Goal: Transaction & Acquisition: Purchase product/service

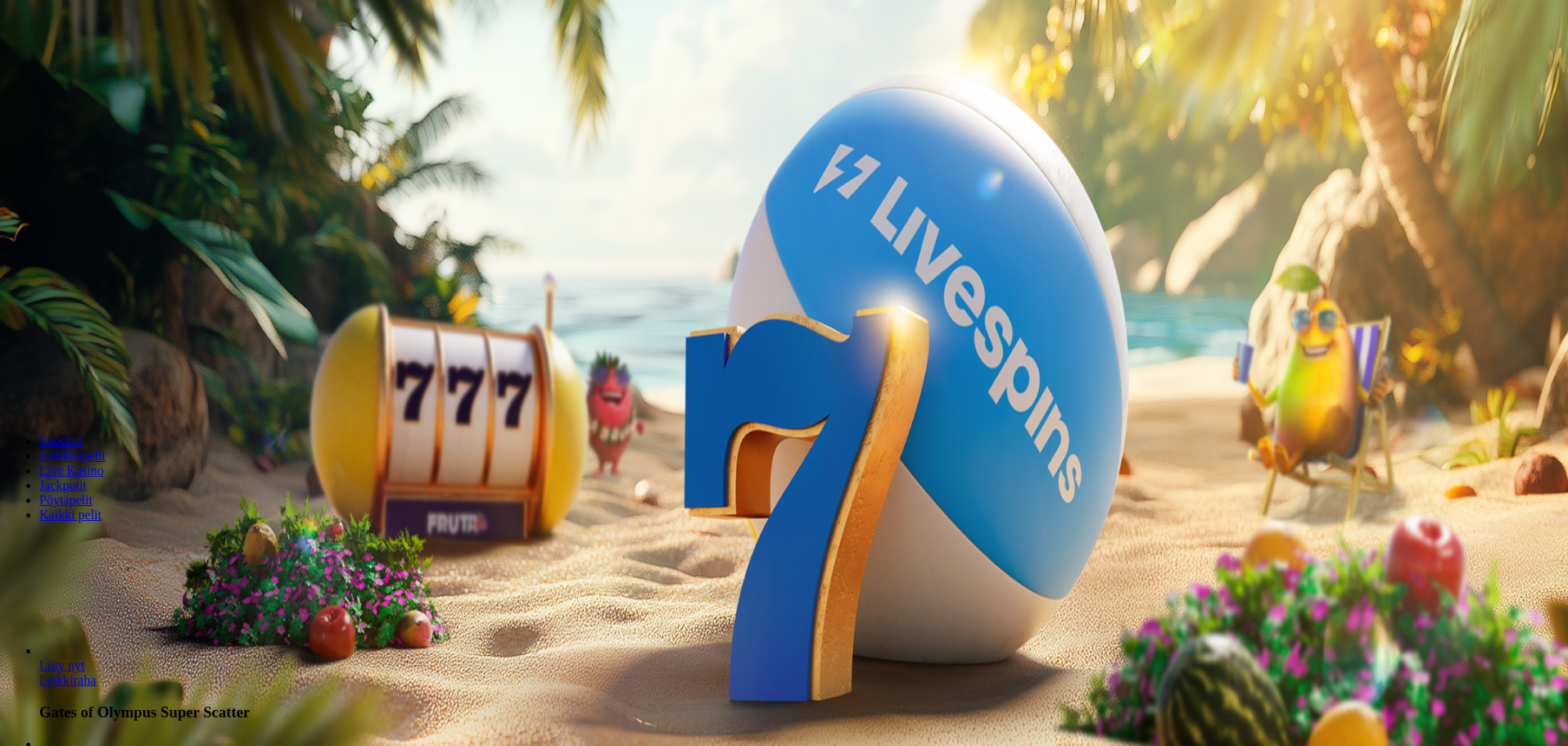
click at [118, 68] on button "Kirjaudu" at bounding box center [114, 59] width 53 height 17
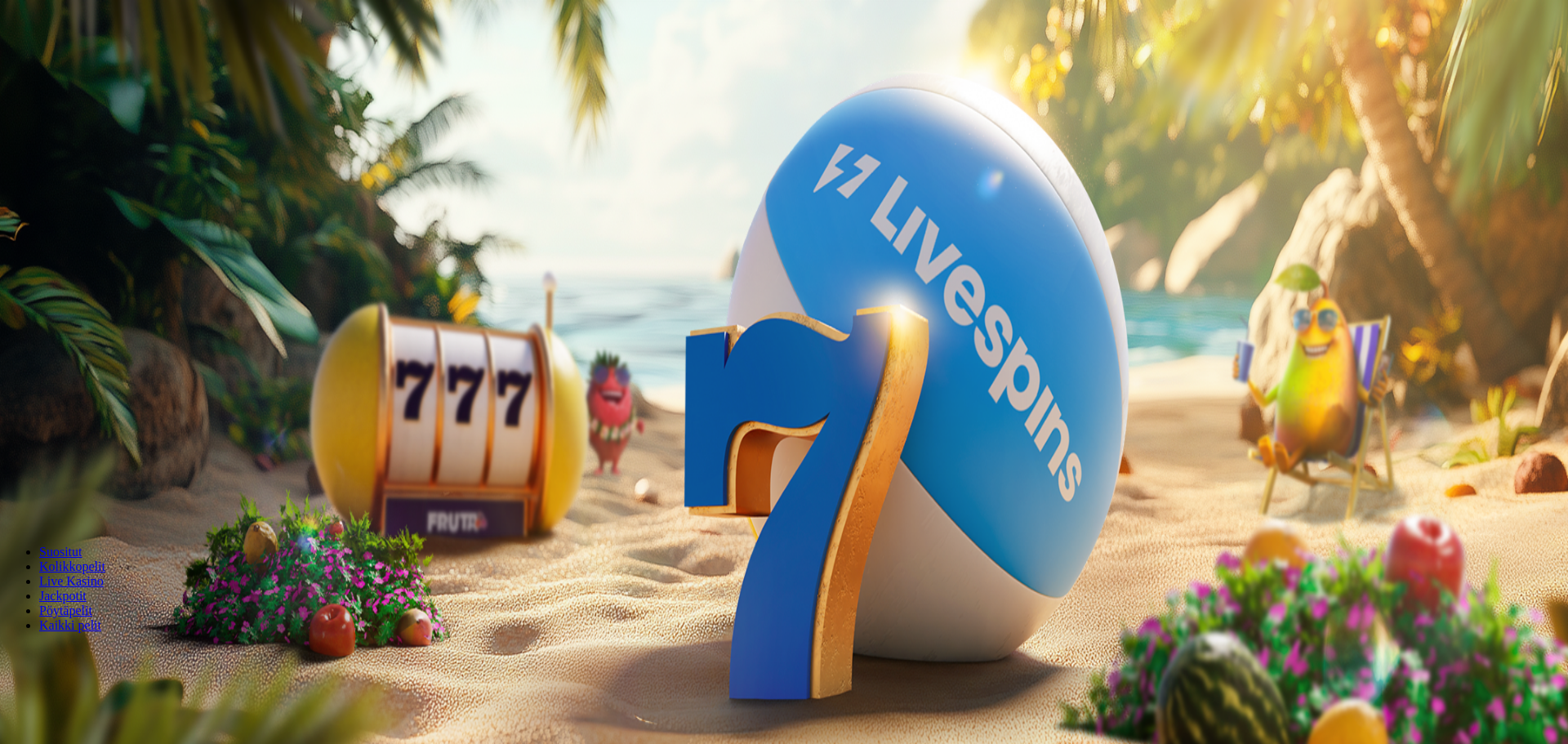
click at [87, 68] on button "Talletus 0.00 €" at bounding box center [47, 58] width 80 height 17
click at [123, 374] on input "***" at bounding box center [64, 382] width 116 height 16
type input "*"
type input "**"
click at [118, 405] on button "TALLETA JA PELAA" at bounding box center [61, 413] width 111 height 17
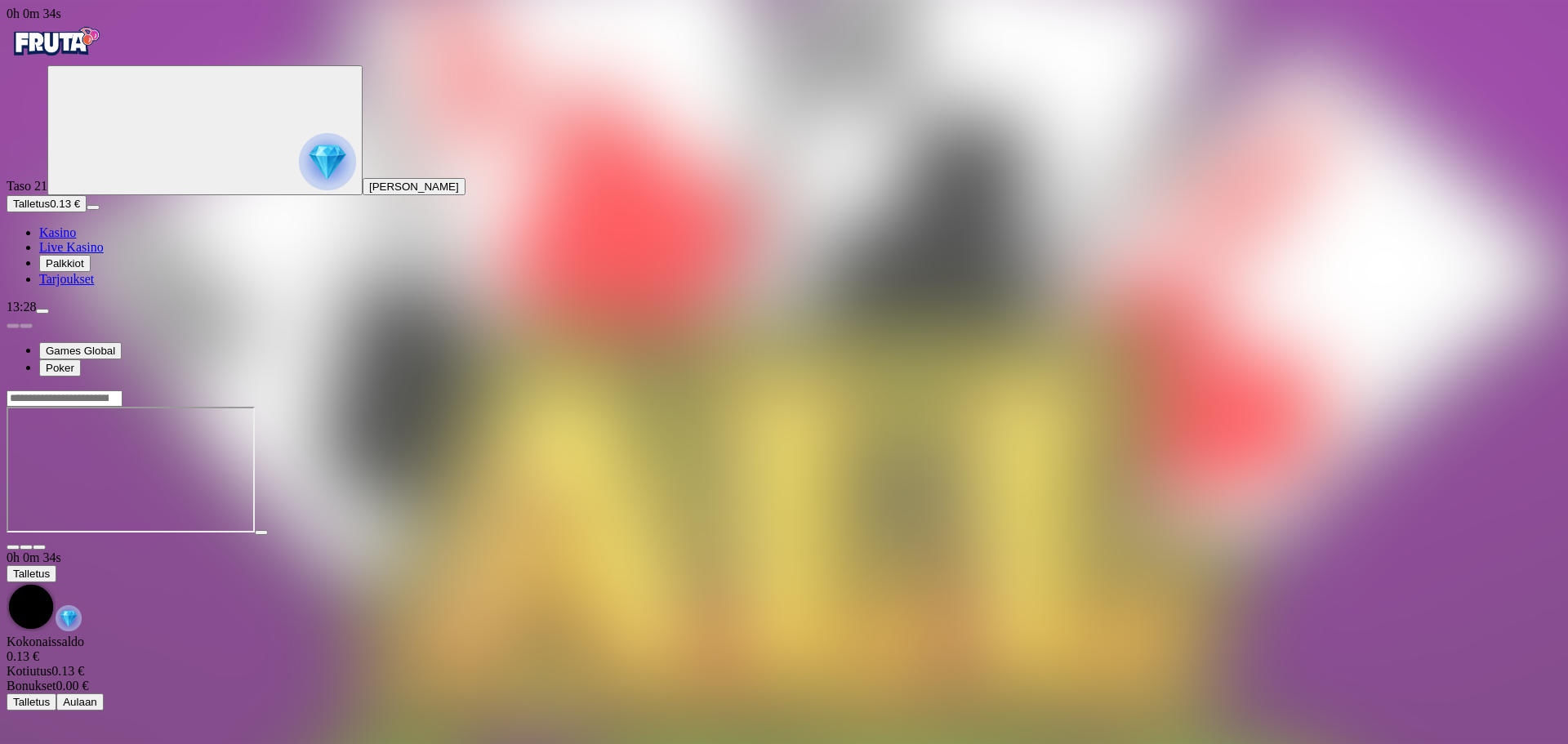
click at [13, 547] on span "close icon" at bounding box center [13, 547] width 0 height 0
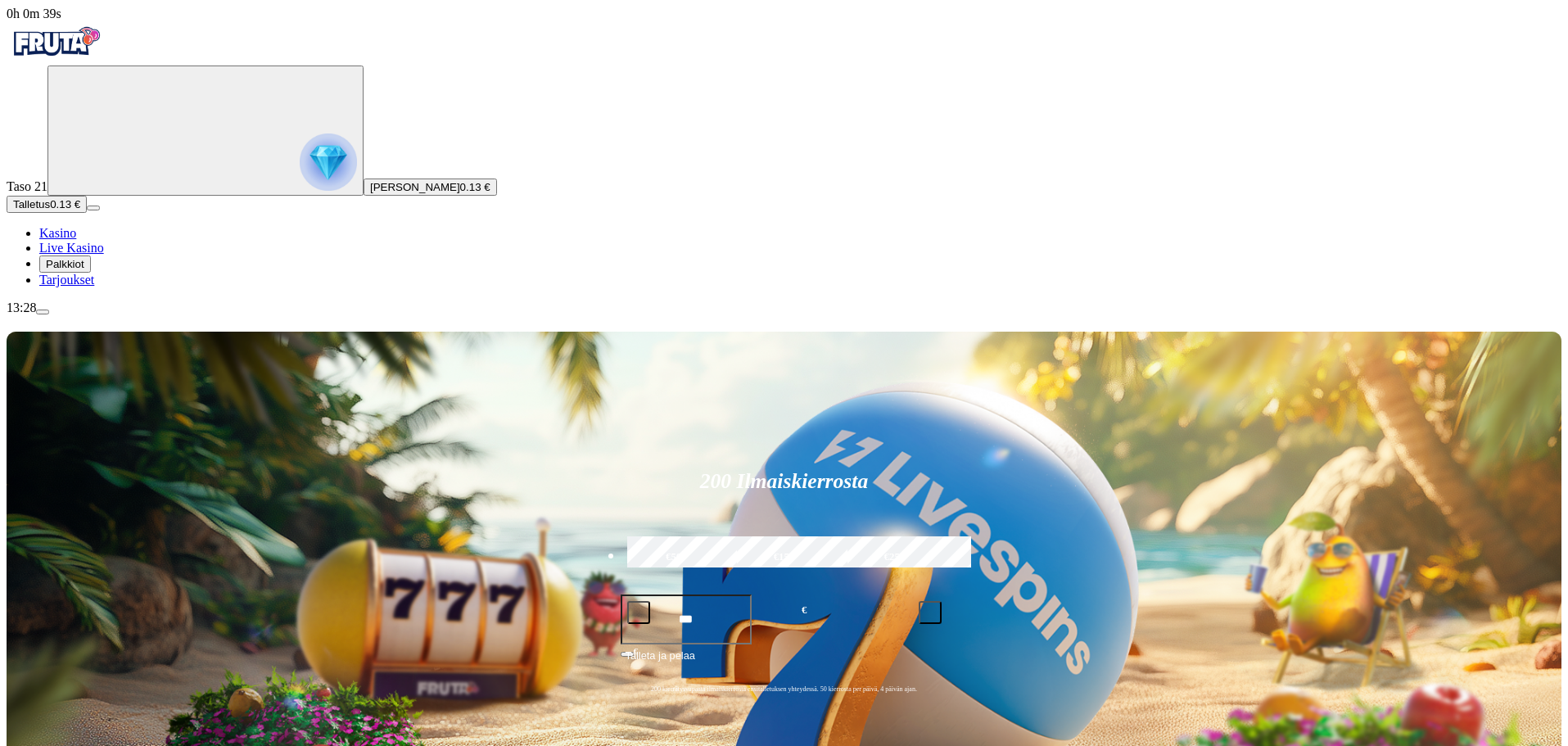
click at [42, 312] on span "menu icon" at bounding box center [42, 312] width 0 height 0
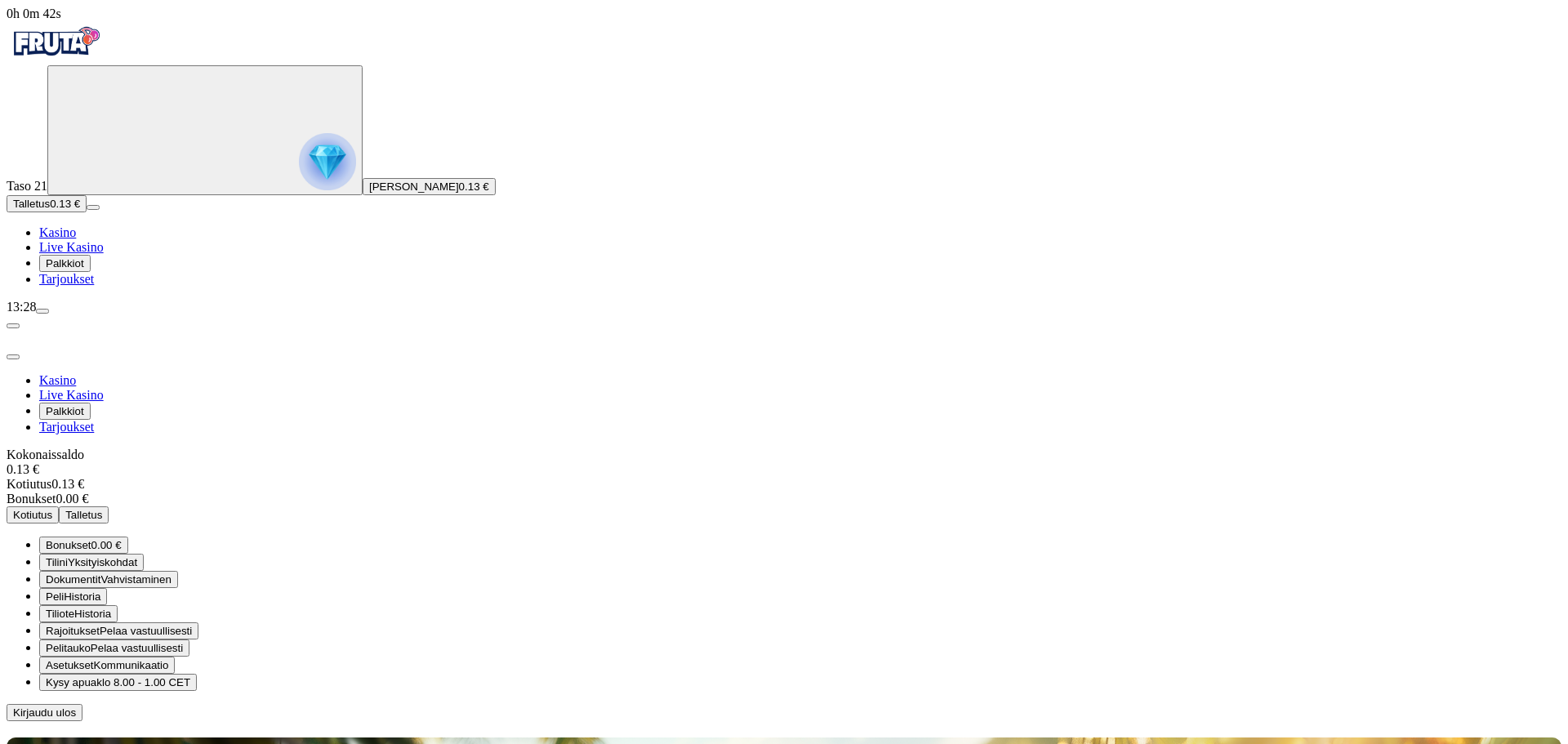
click at [354, 676] on div "Kasino Live Kasino Palkkiot Tarjoukset Kokonaissaldo 0.13 € Kotiutus 0.13 € Bon…" at bounding box center [784, 547] width 1555 height 347
click at [49, 210] on span "Talletus" at bounding box center [31, 203] width 37 height 12
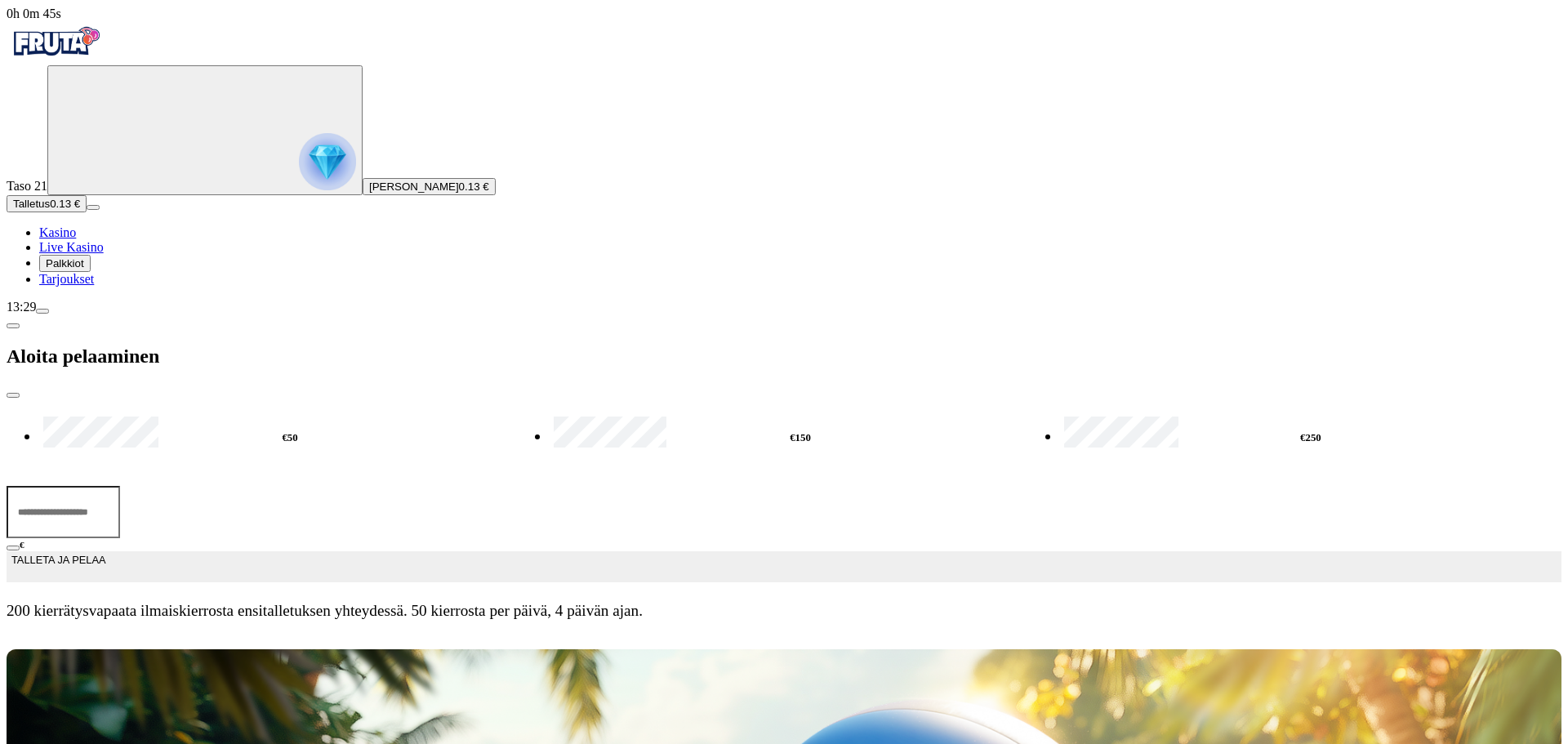
click at [120, 485] on input "***" at bounding box center [63, 511] width 113 height 52
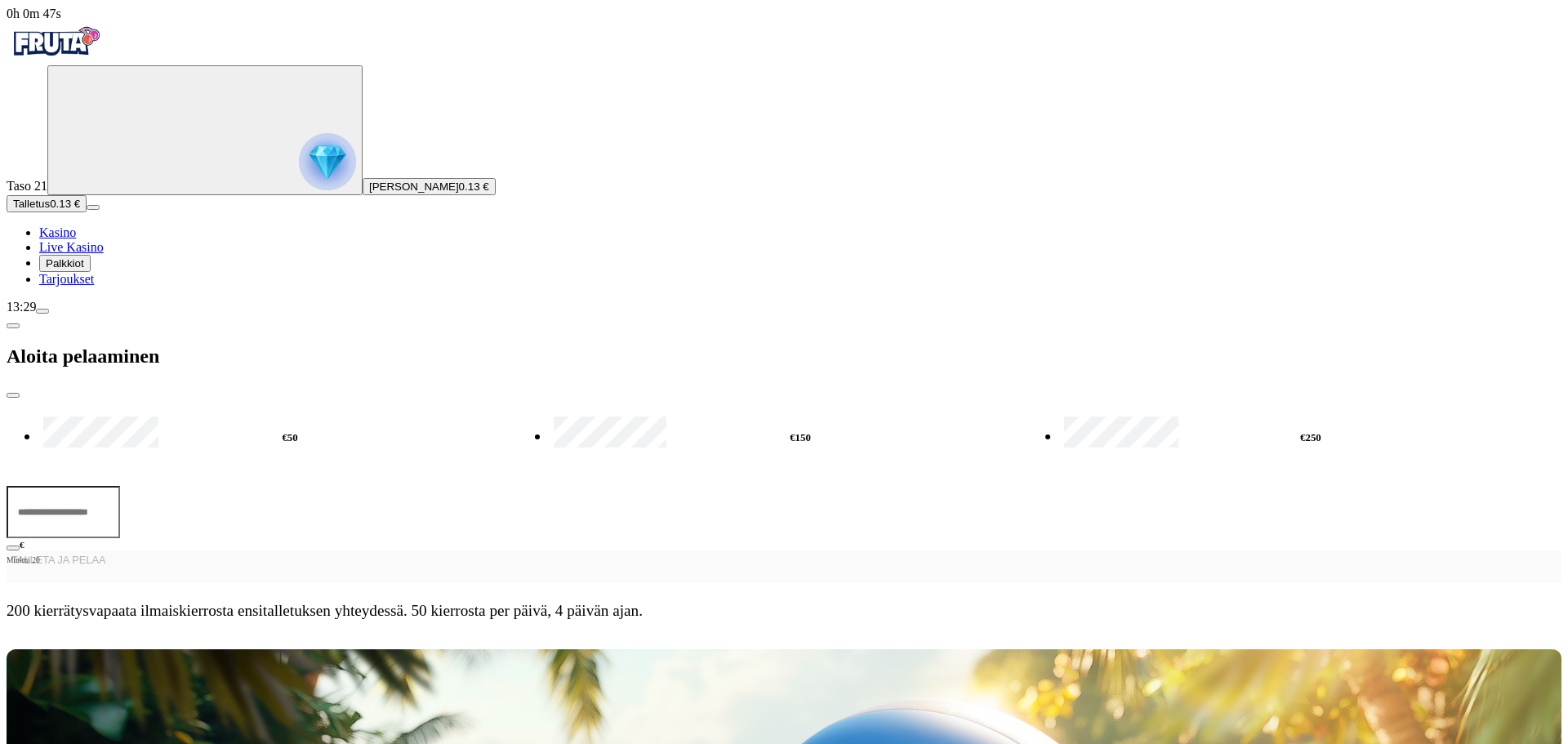
type input "*"
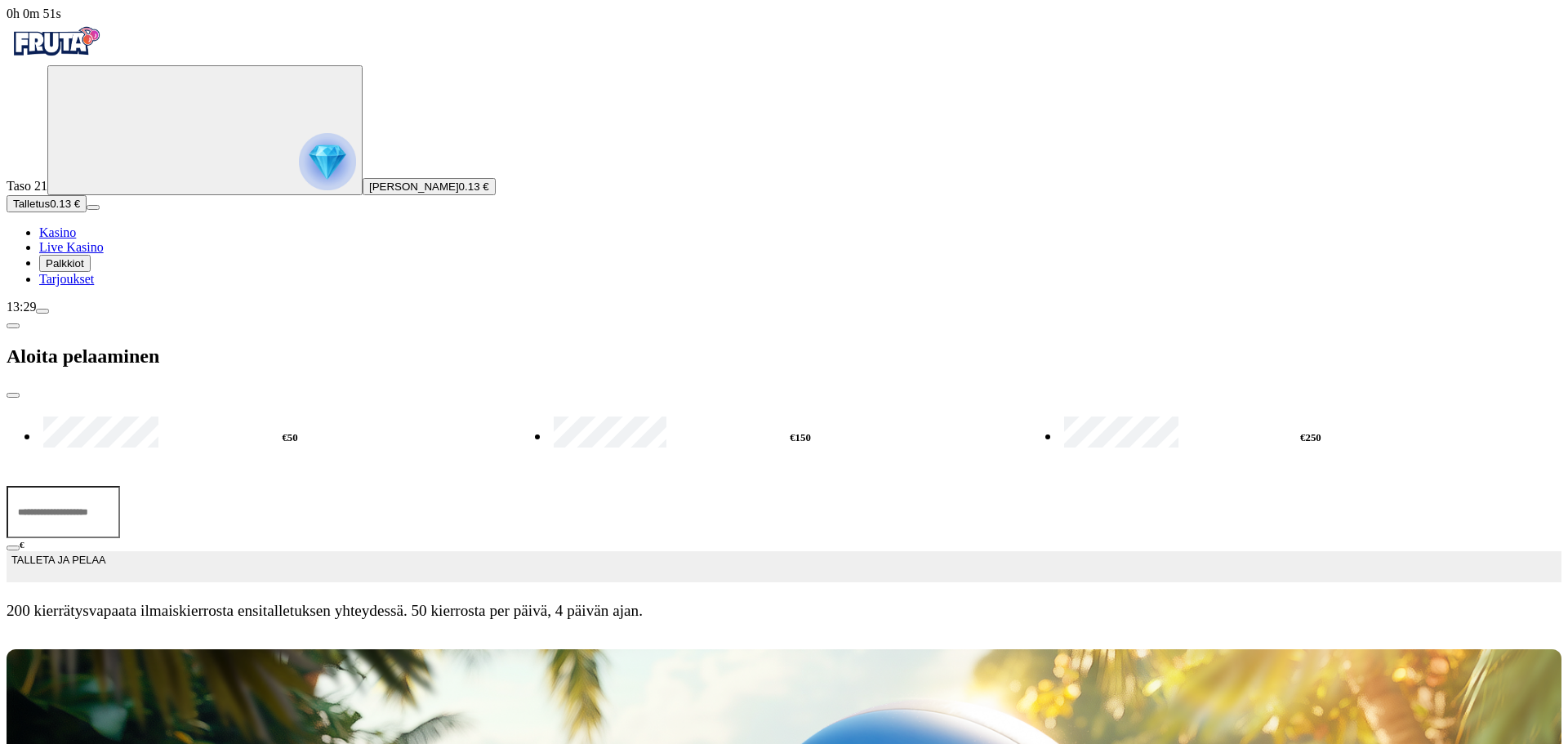
type input "**"
click at [105, 552] on span "TALLETA JA PELAA" at bounding box center [59, 567] width 94 height 29
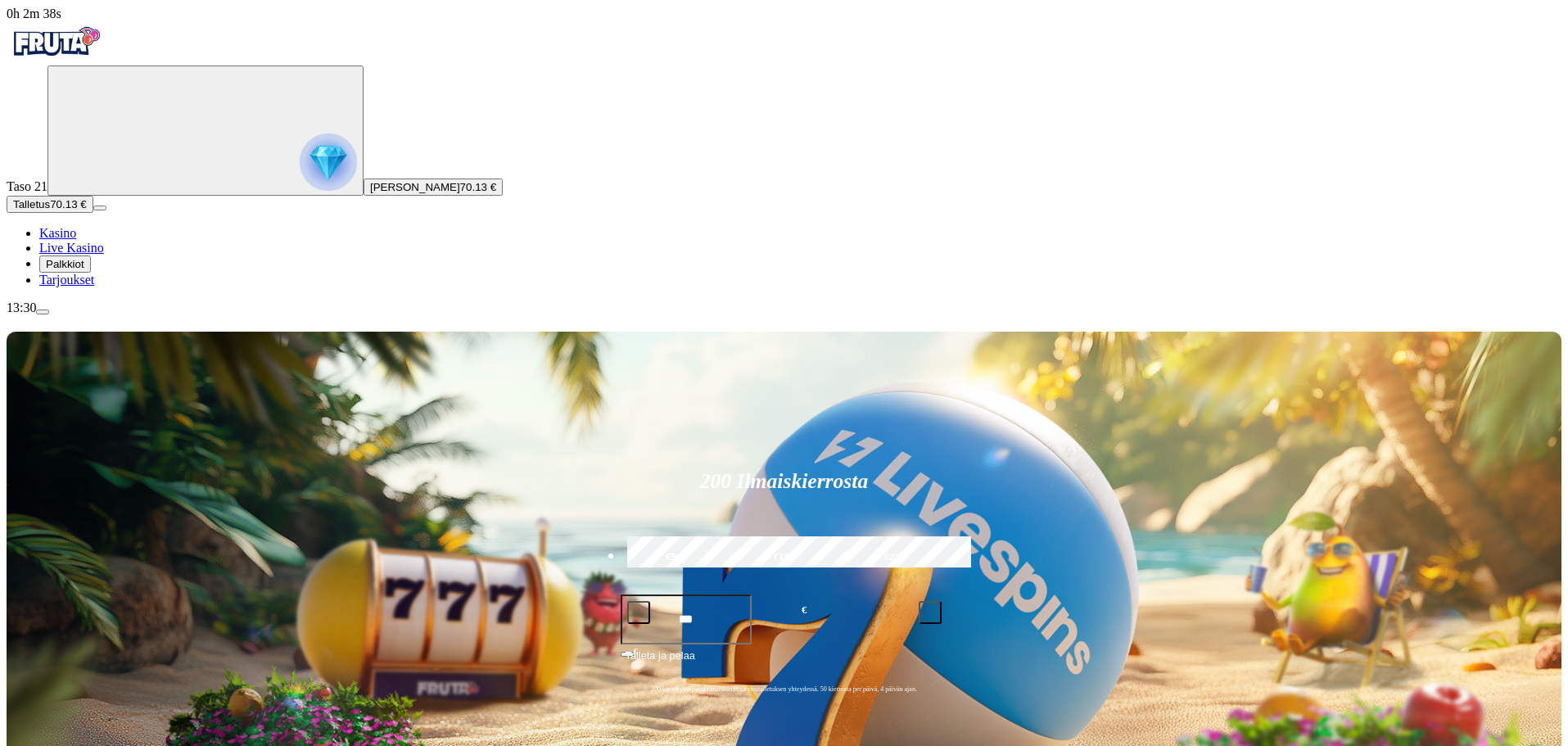
click at [42, 312] on span "menu icon" at bounding box center [42, 312] width 0 height 0
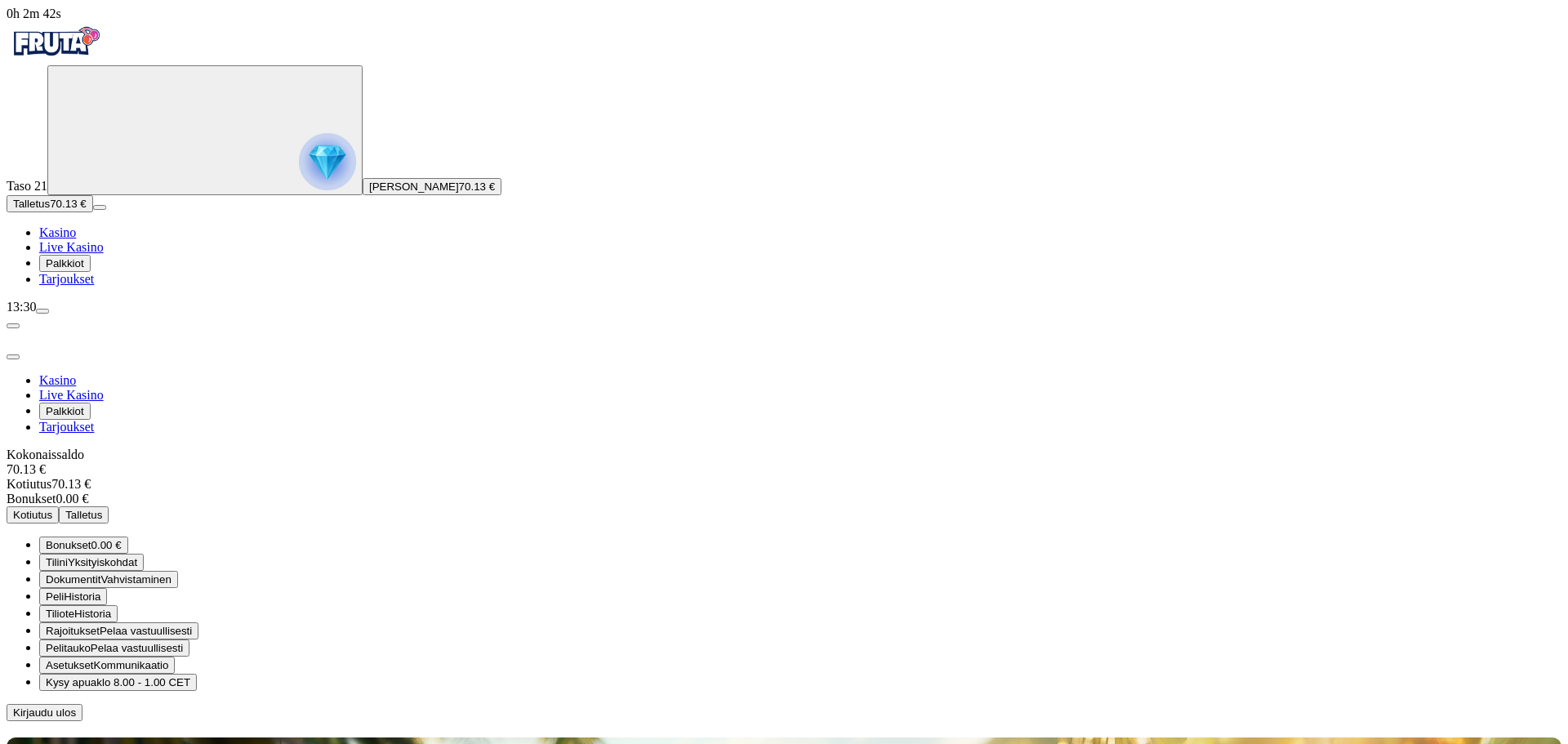
click at [96, 676] on span "Kysy apua" at bounding box center [70, 682] width 50 height 12
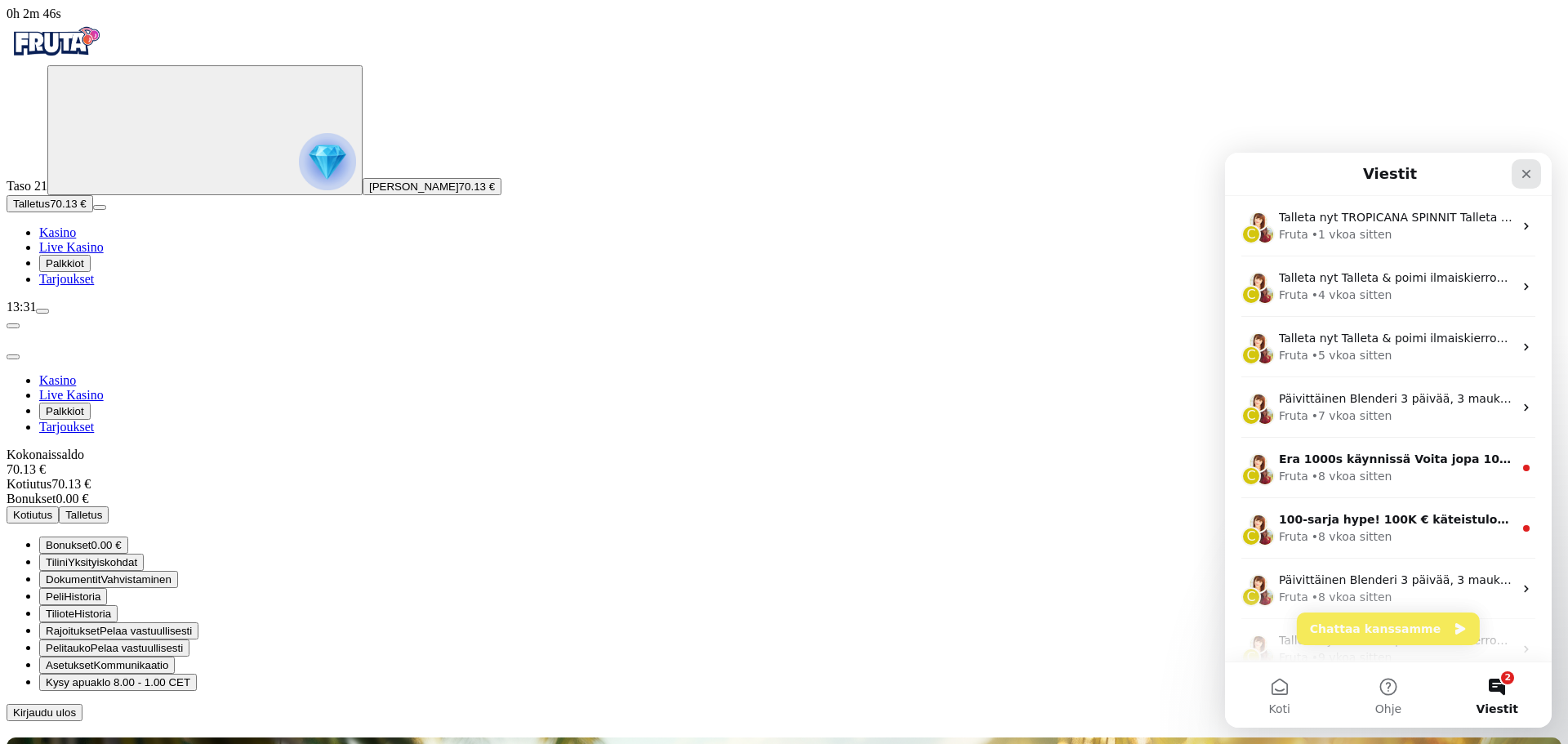
click at [1526, 173] on icon "Sulje" at bounding box center [1527, 175] width 9 height 9
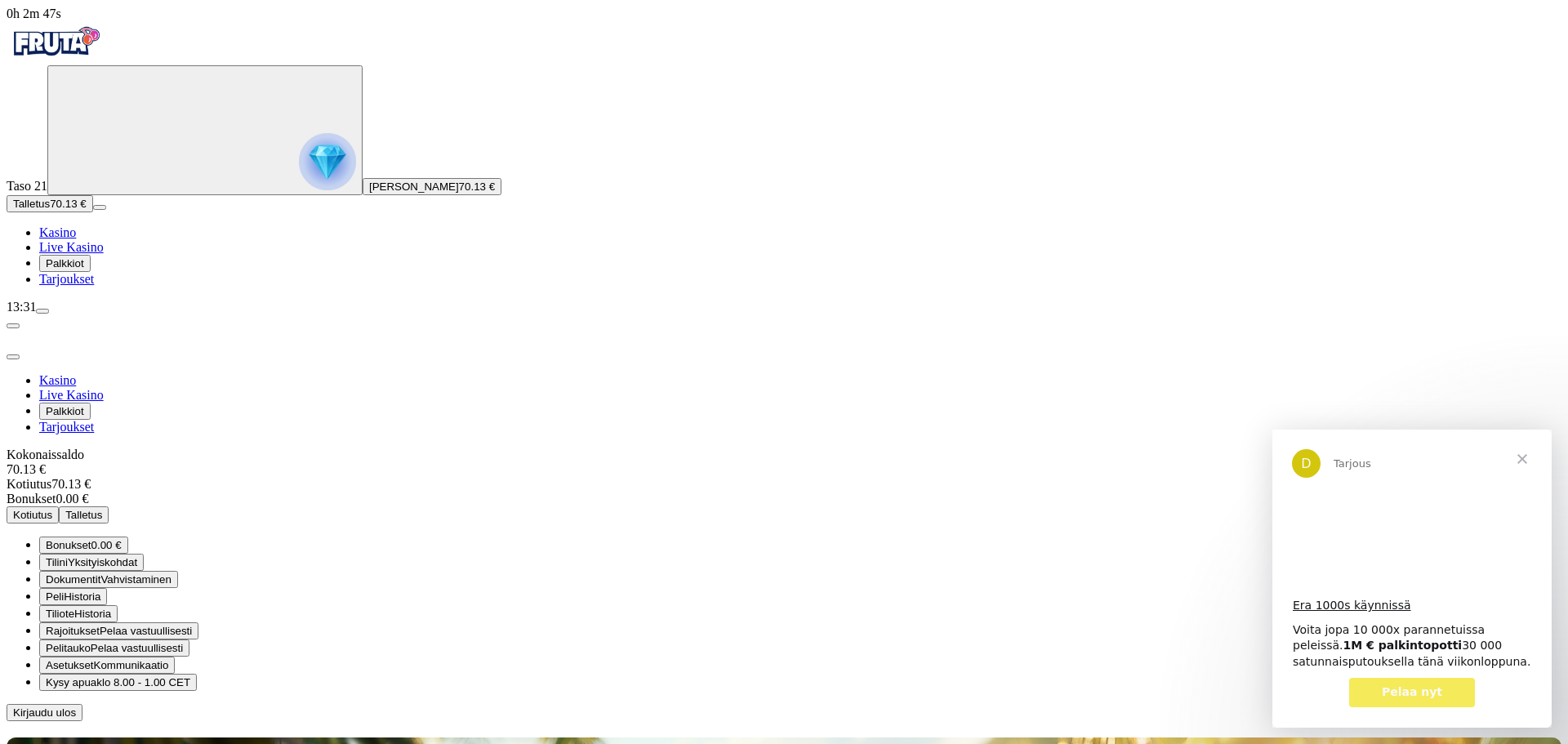
click at [1525, 454] on span "Sulje" at bounding box center [1522, 459] width 59 height 58
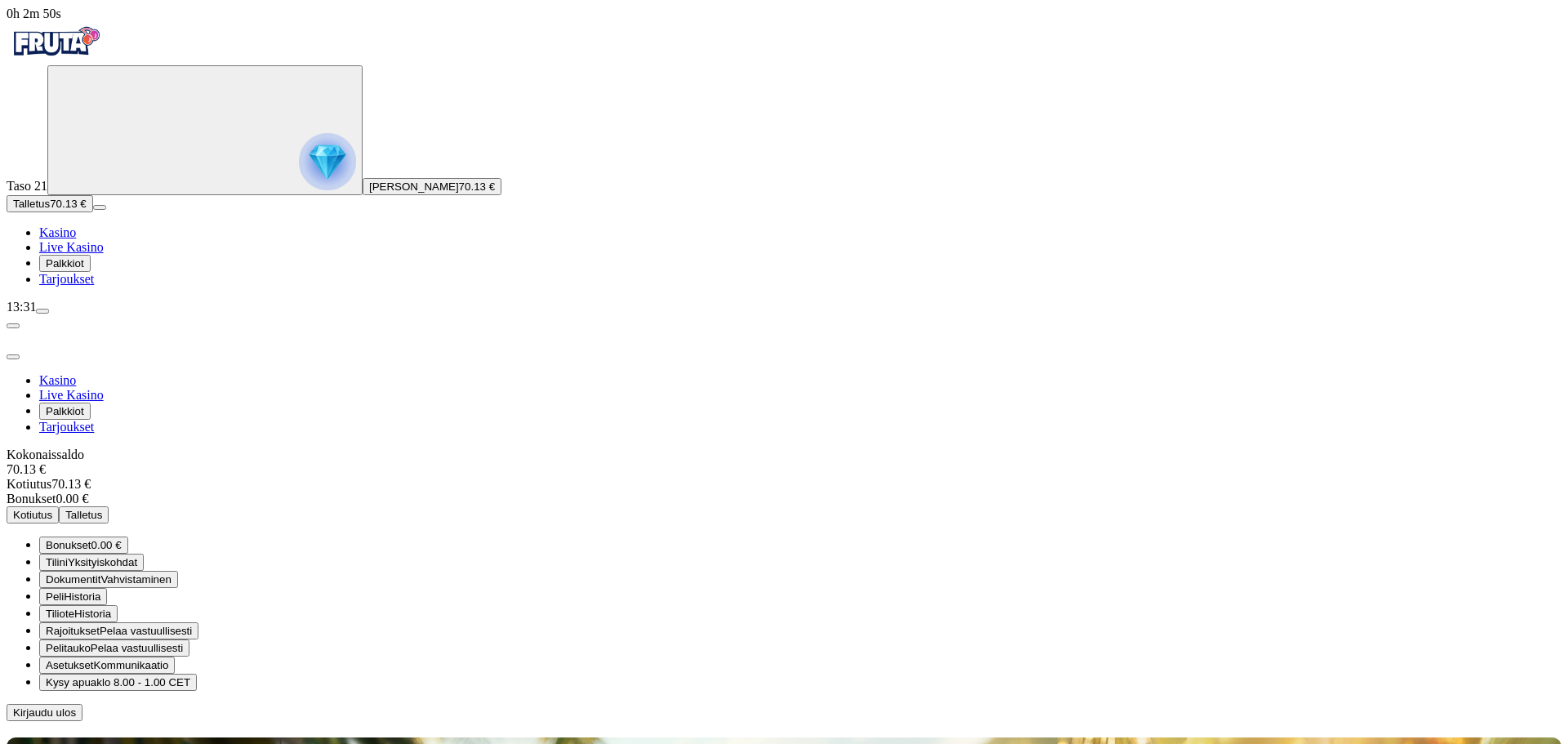
click at [88, 287] on ul "Kasino Live Kasino Palkkiot Tarjoukset" at bounding box center [784, 256] width 1555 height 61
click at [13, 356] on span "close icon" at bounding box center [13, 356] width 0 height 0
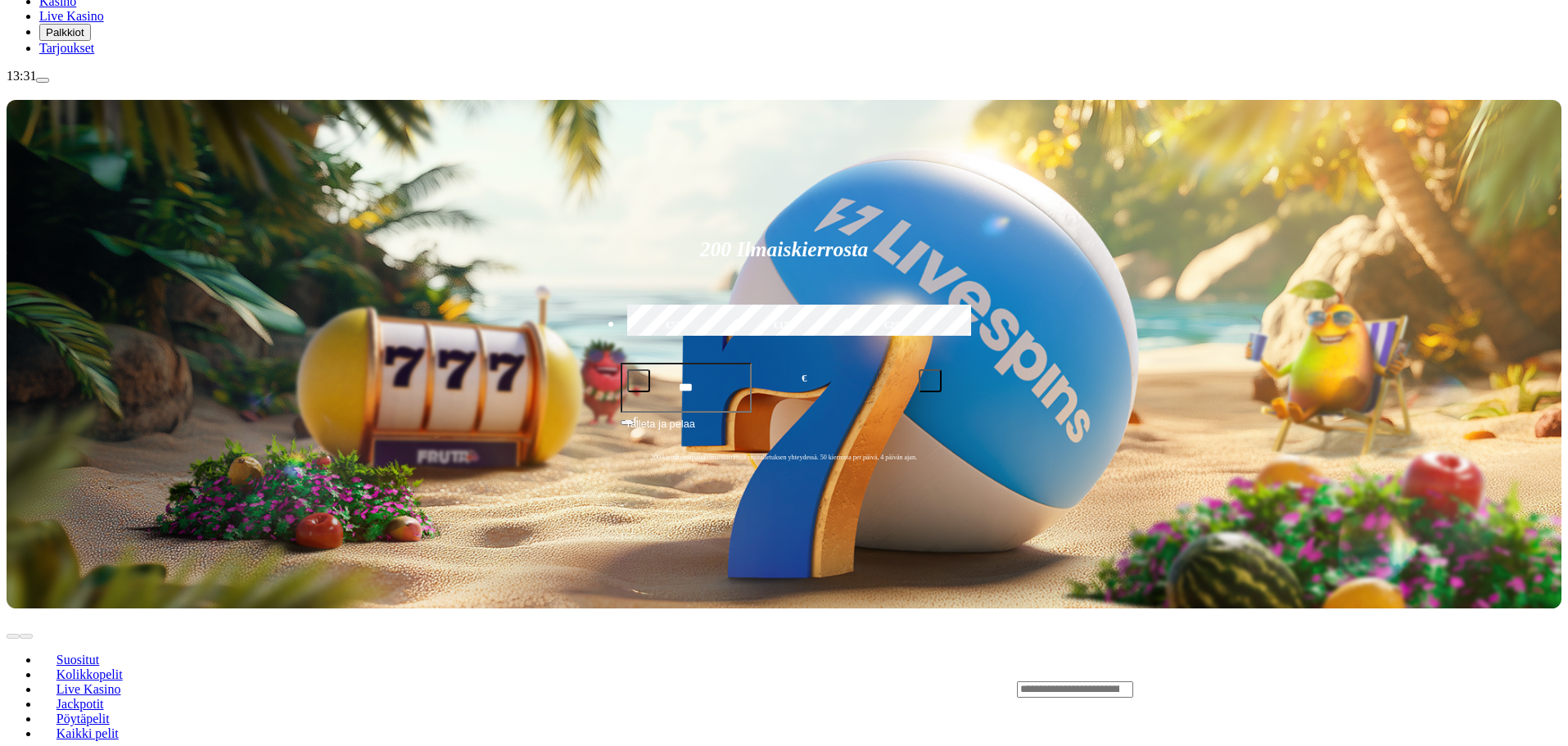
scroll to position [246, 0]
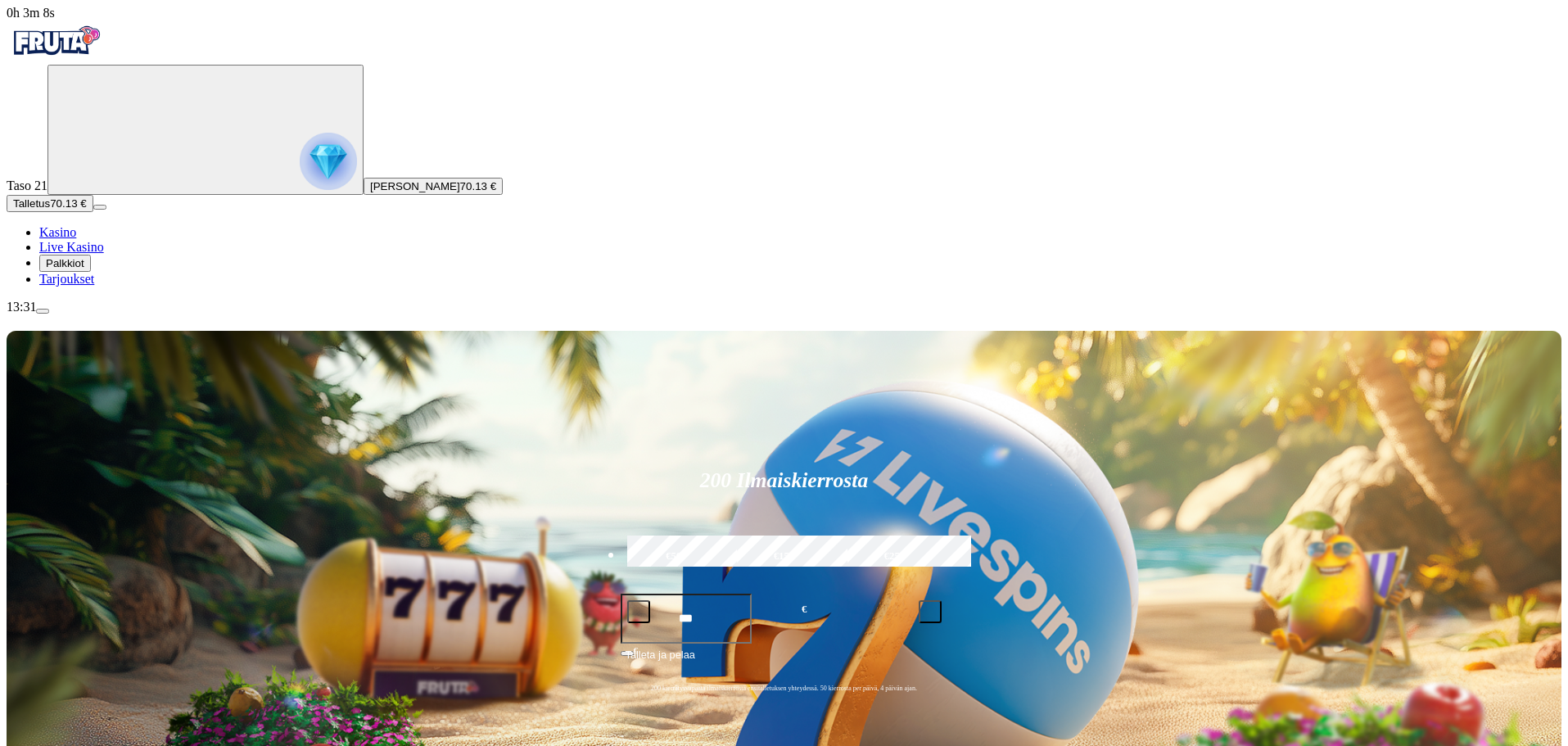
scroll to position [0, 0]
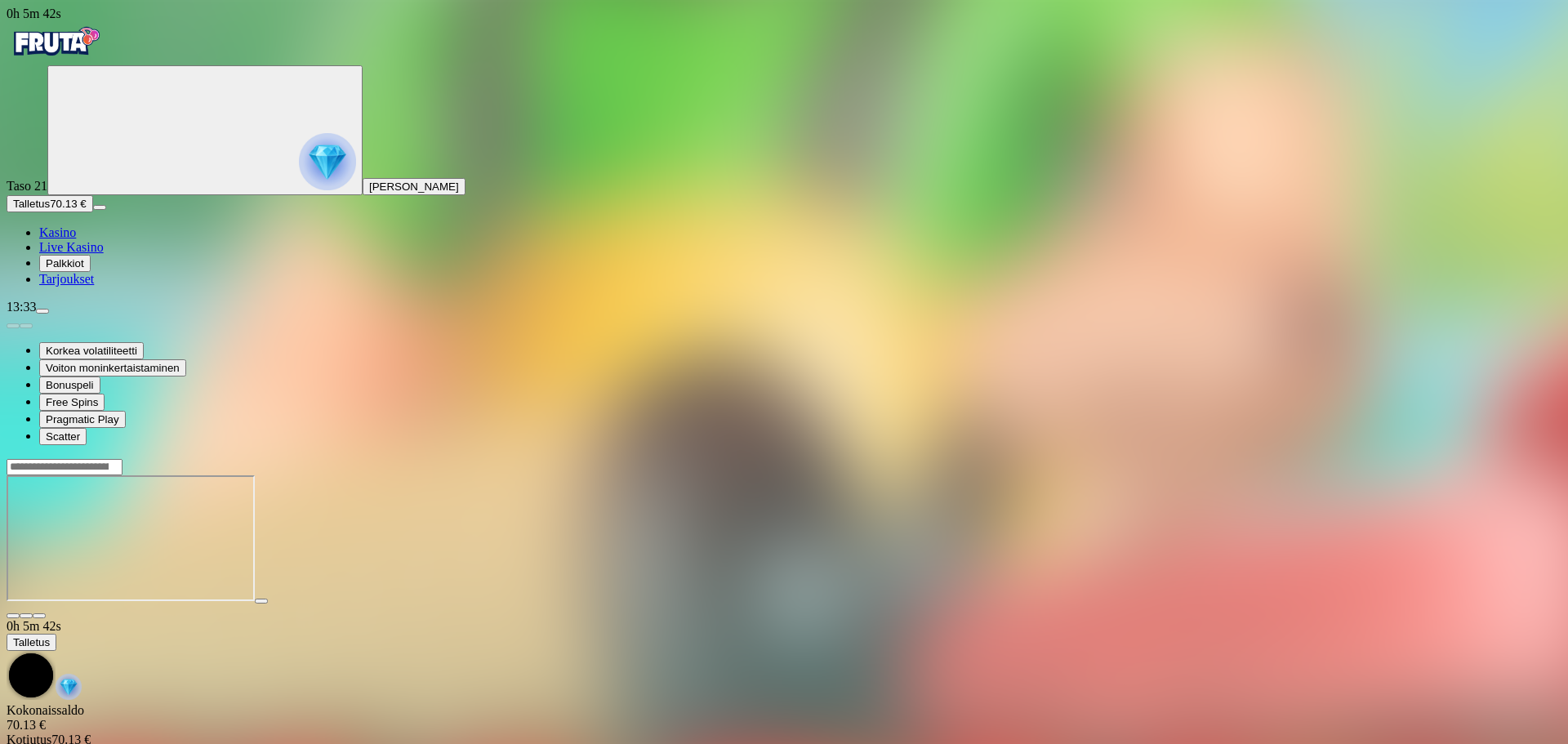
click at [13, 615] on span "close icon" at bounding box center [13, 615] width 0 height 0
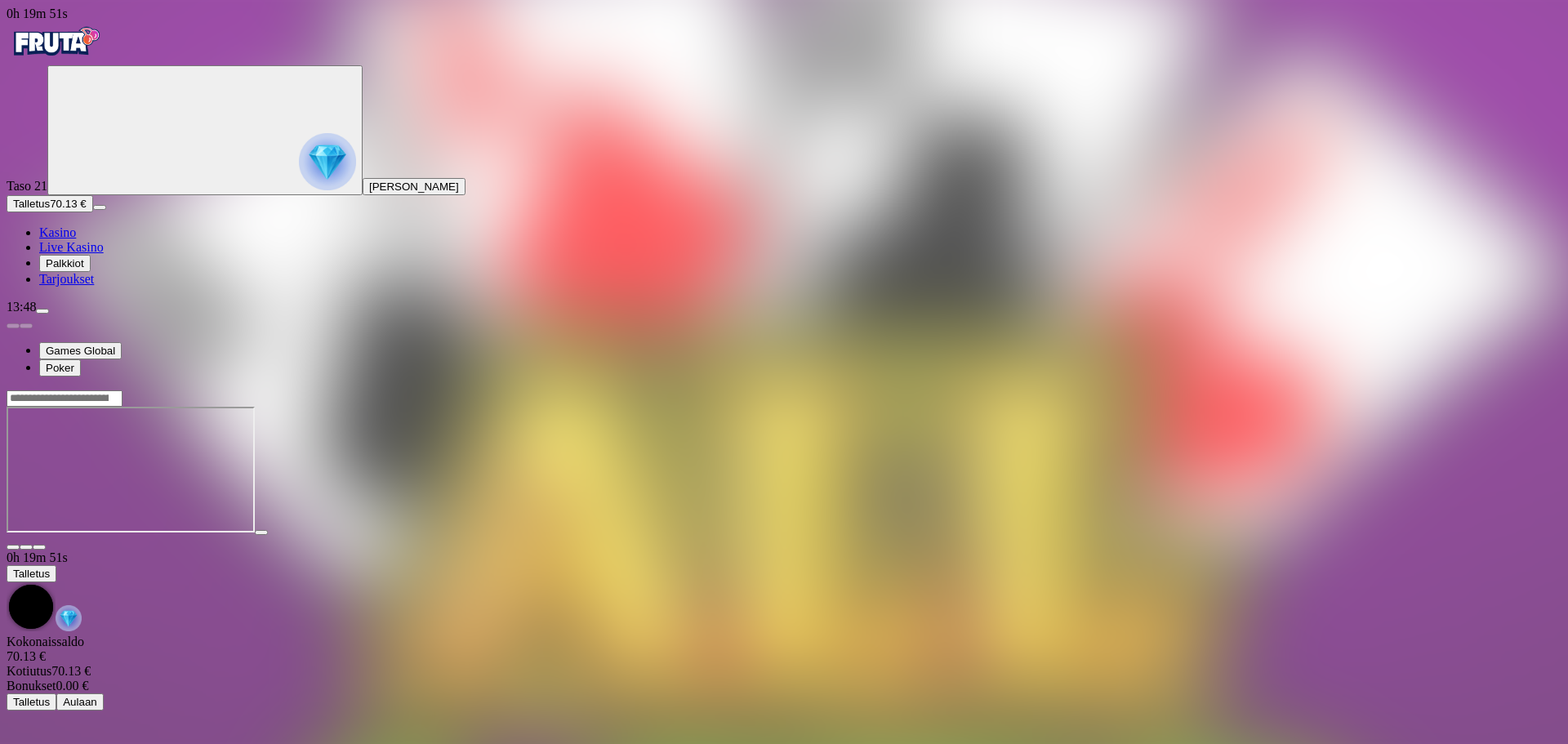
click at [13, 547] on span "close icon" at bounding box center [13, 547] width 0 height 0
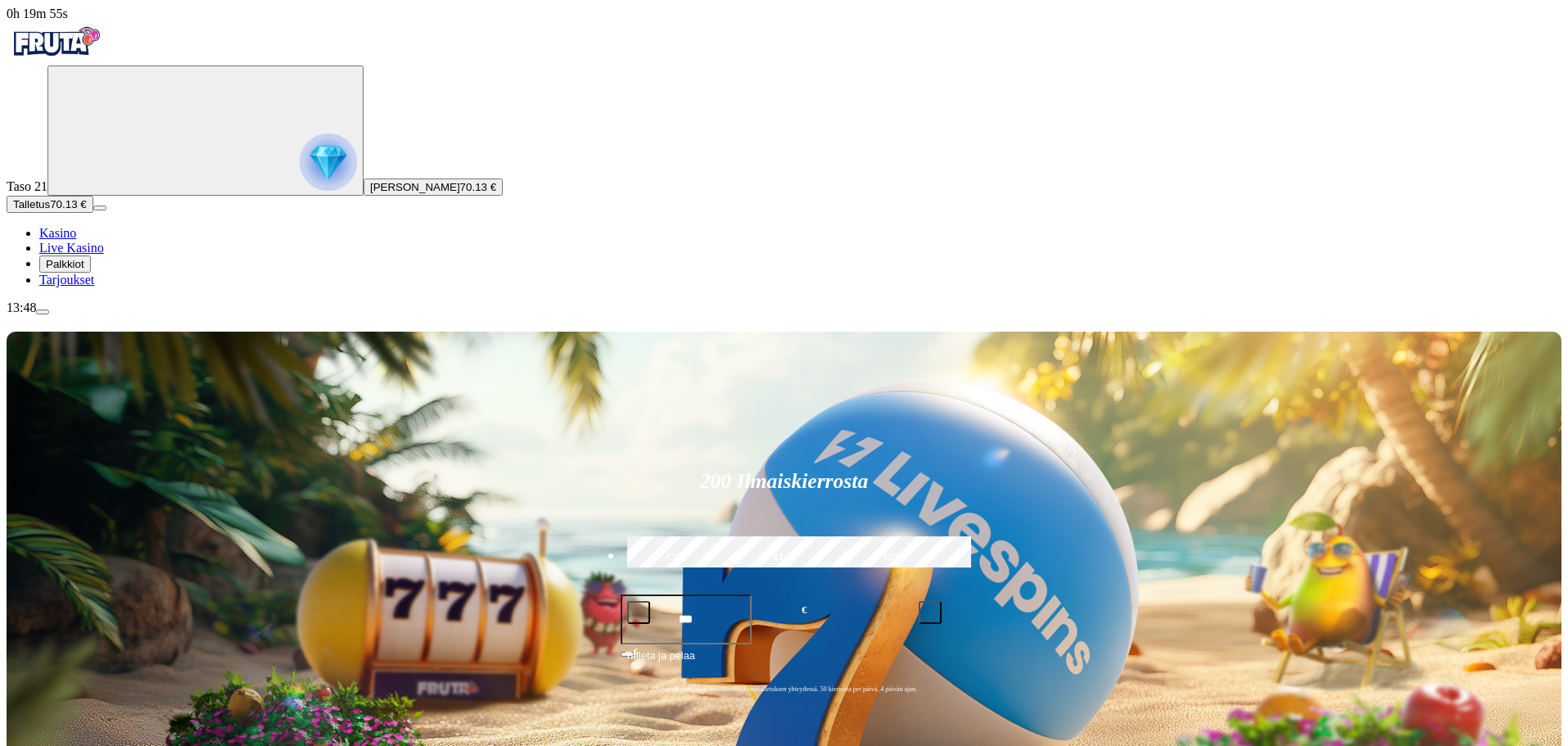
click at [42, 312] on span "menu icon" at bounding box center [42, 312] width 0 height 0
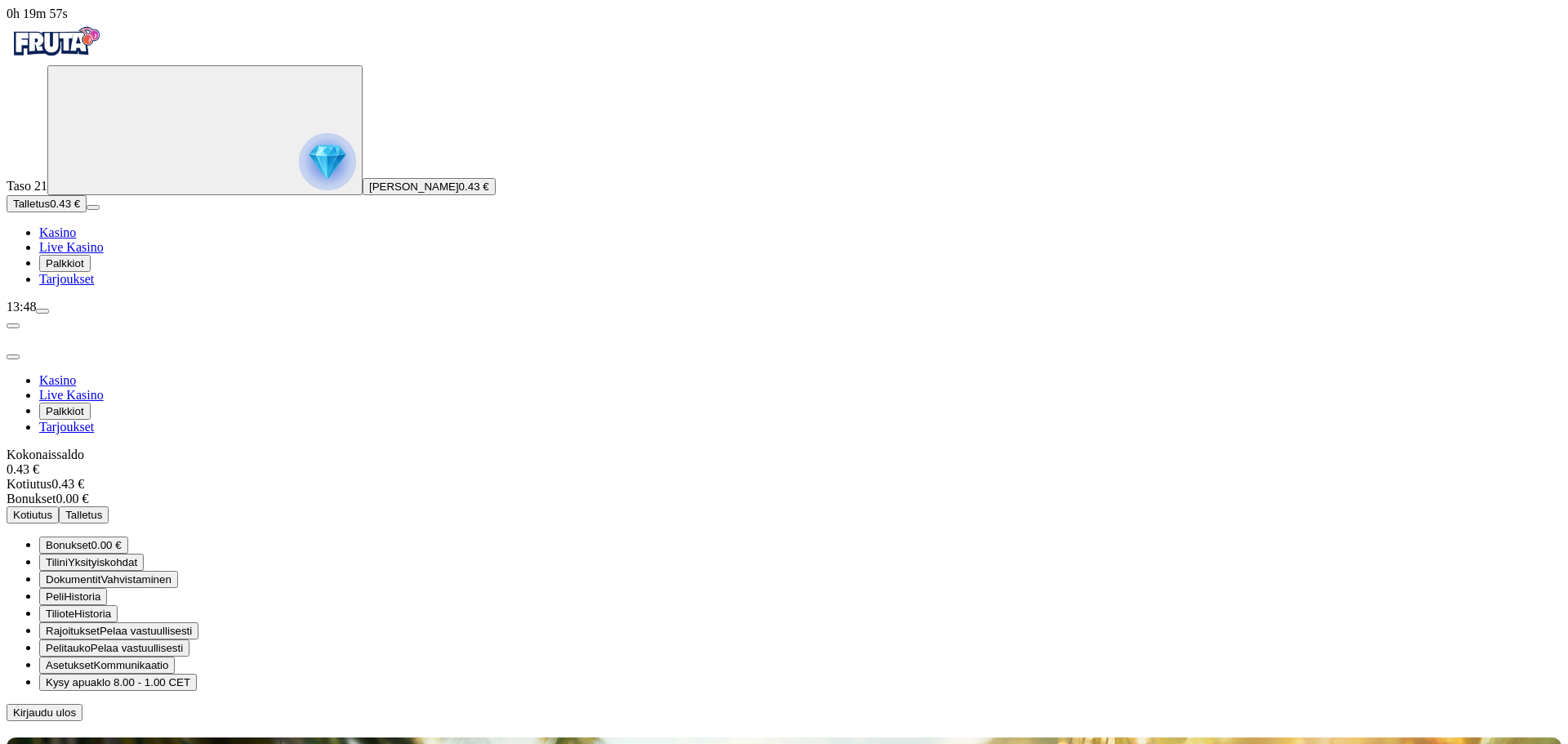
click at [76, 707] on span "Kirjaudu ulos" at bounding box center [44, 712] width 63 height 12
